Goal: Check status: Check status

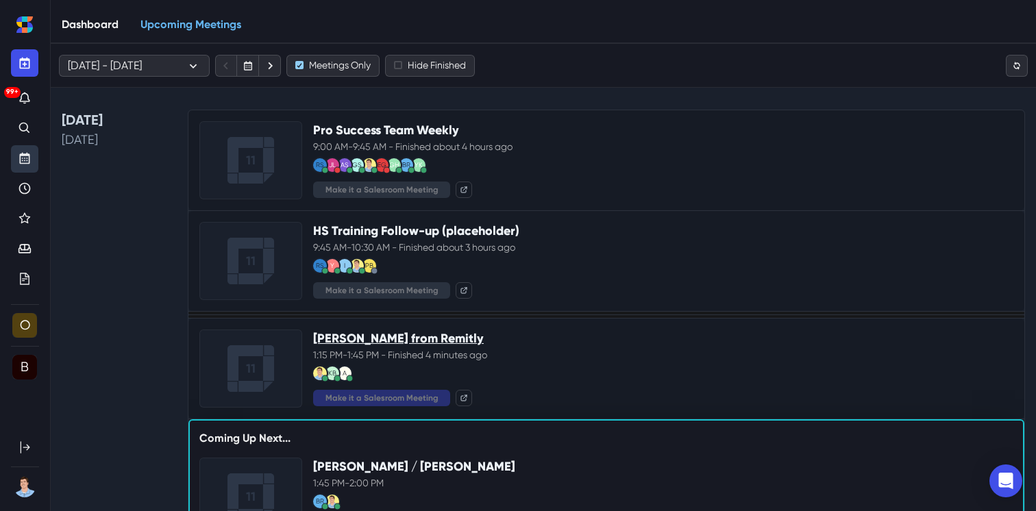
click at [452, 340] on link "[PERSON_NAME] from Remitly" at bounding box center [398, 338] width 171 height 15
drag, startPoint x: 25, startPoint y: 187, endPoint x: 43, endPoint y: 187, distance: 18.5
click at [25, 187] on icon "Recent" at bounding box center [25, 188] width 3 height 5
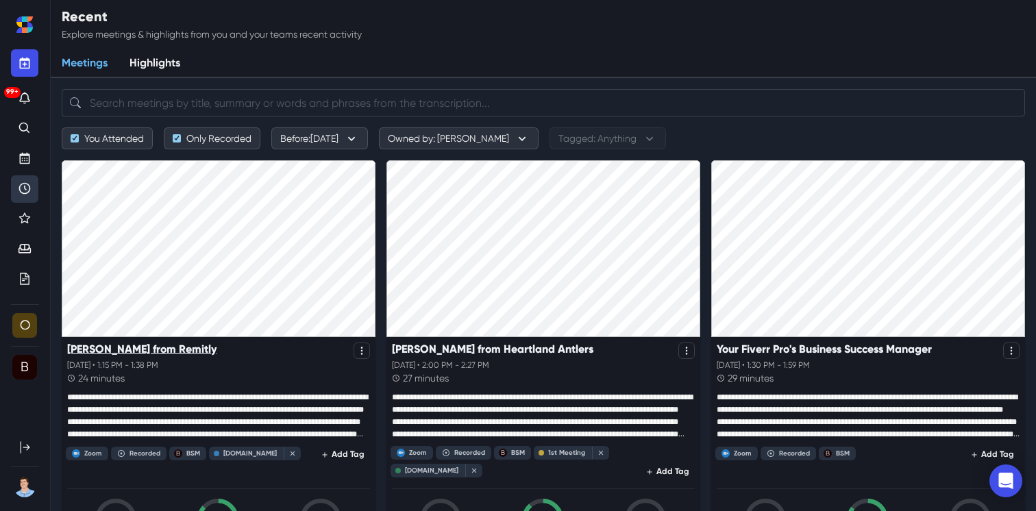
click at [129, 352] on p "[PERSON_NAME] from Remitly" at bounding box center [141, 349] width 149 height 13
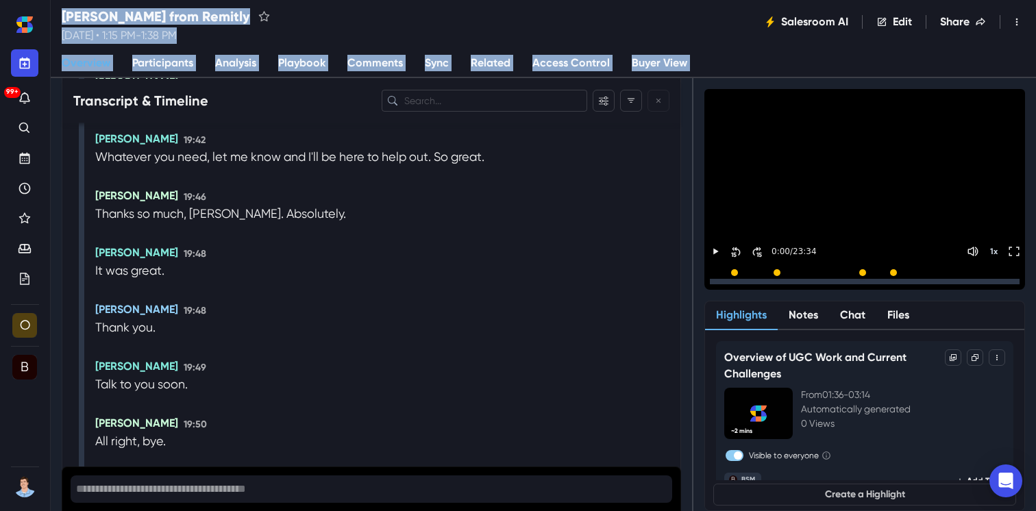
scroll to position [7446, 0]
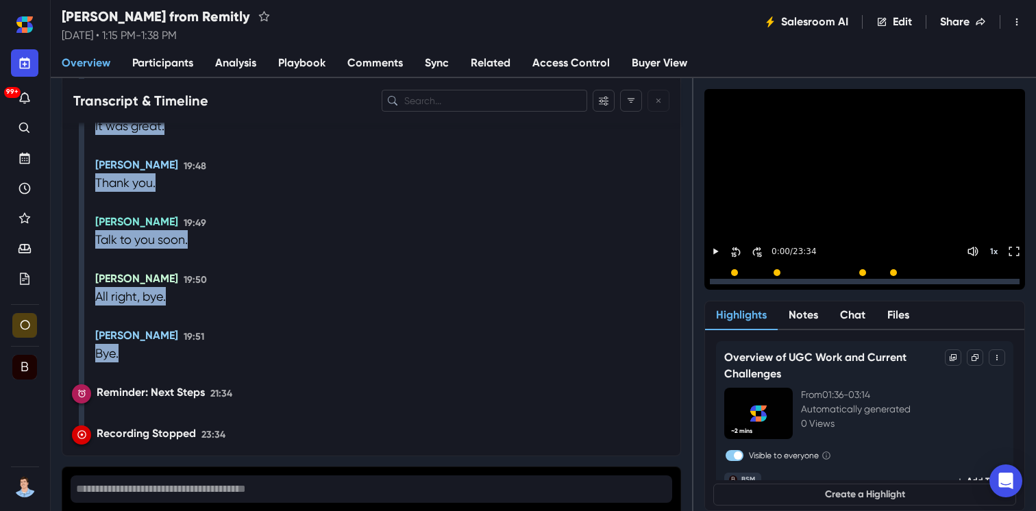
drag, startPoint x: 96, startPoint y: 308, endPoint x: 417, endPoint y: 356, distance: 325.0
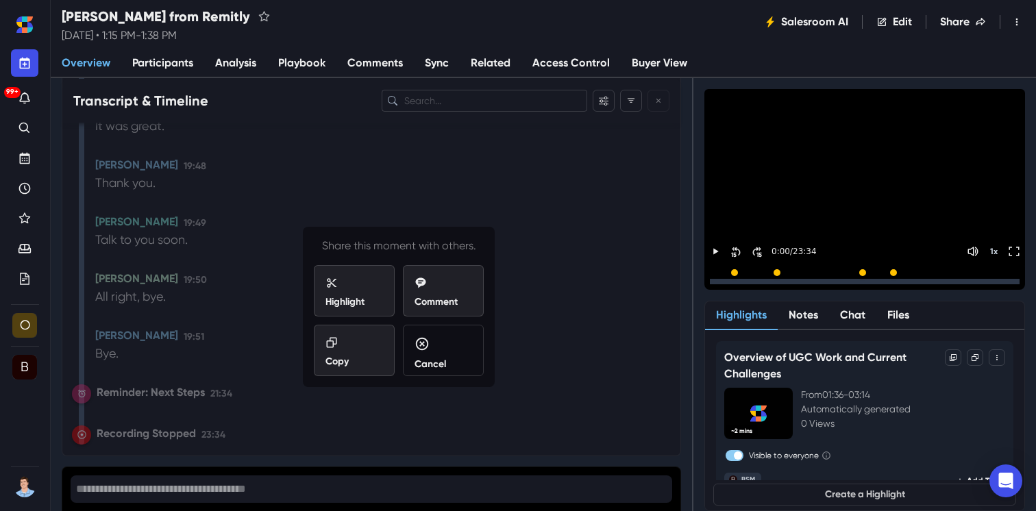
click at [336, 344] on icon at bounding box center [332, 342] width 12 height 12
